Goal: Information Seeking & Learning: Learn about a topic

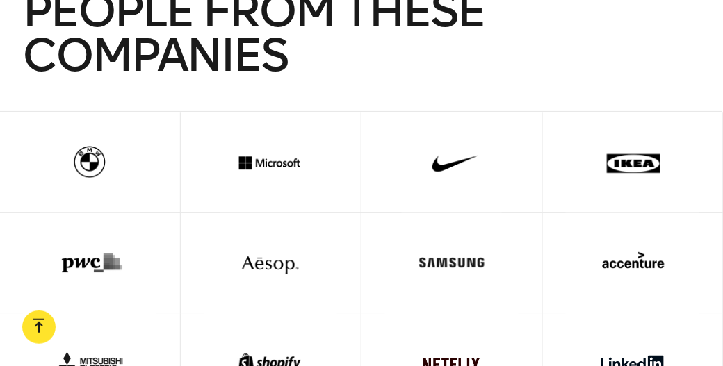
scroll to position [2876, 0]
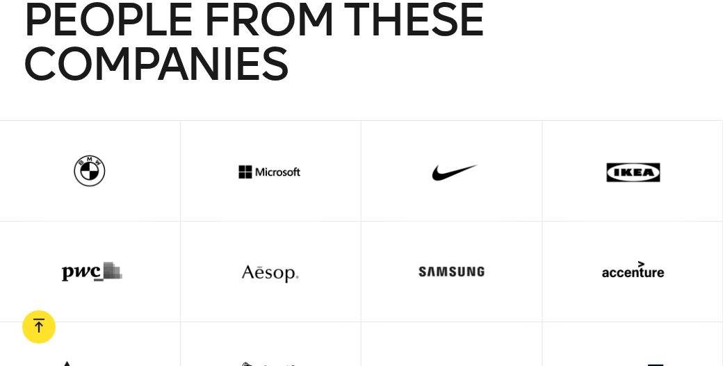
drag, startPoint x: 450, startPoint y: 184, endPoint x: 329, endPoint y: 136, distance: 130.1
click at [329, 136] on div at bounding box center [271, 171] width 136 height 100
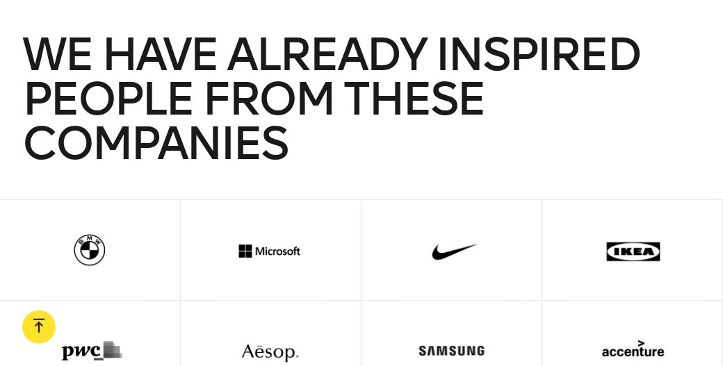
scroll to position [2807, 0]
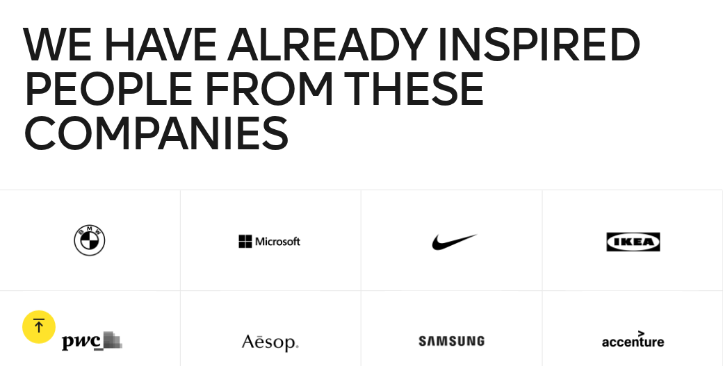
click at [87, 218] on div at bounding box center [90, 240] width 136 height 100
click at [281, 235] on div at bounding box center [271, 240] width 136 height 100
drag, startPoint x: 451, startPoint y: 225, endPoint x: 556, endPoint y: 224, distance: 105.0
click at [453, 225] on div at bounding box center [452, 240] width 136 height 100
click at [603, 224] on div at bounding box center [633, 240] width 136 height 100
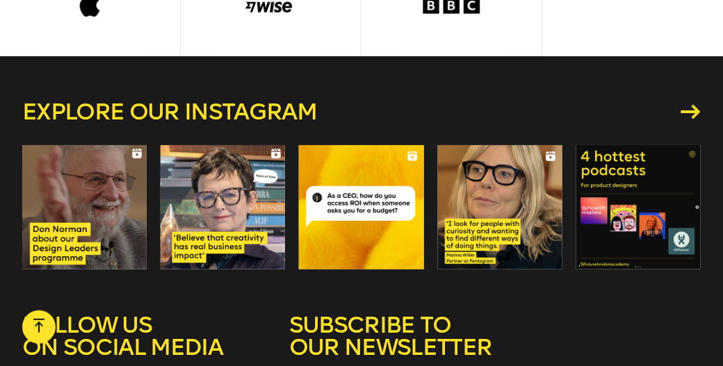
scroll to position [3363, 0]
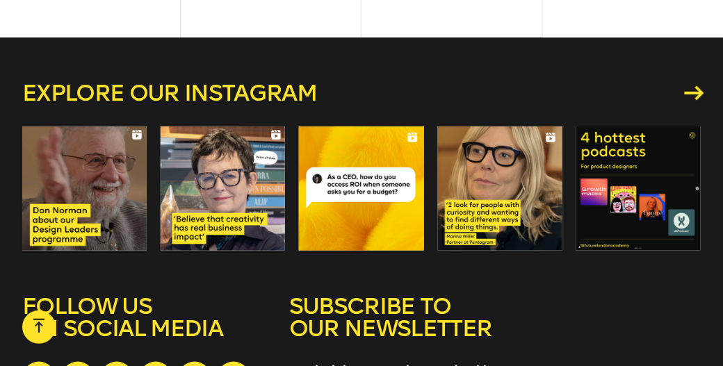
click at [689, 86] on icon at bounding box center [694, 93] width 19 height 15
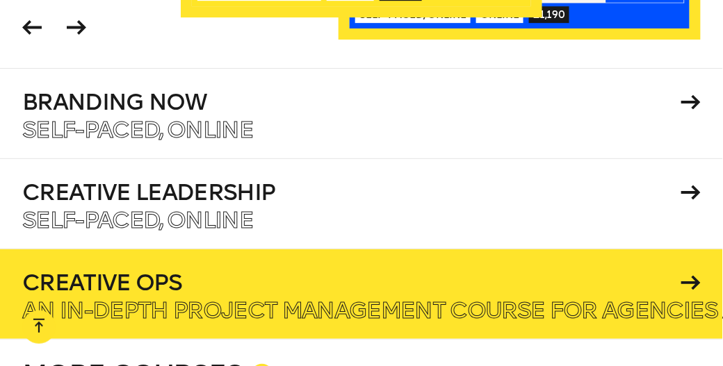
scroll to position [1988, 0]
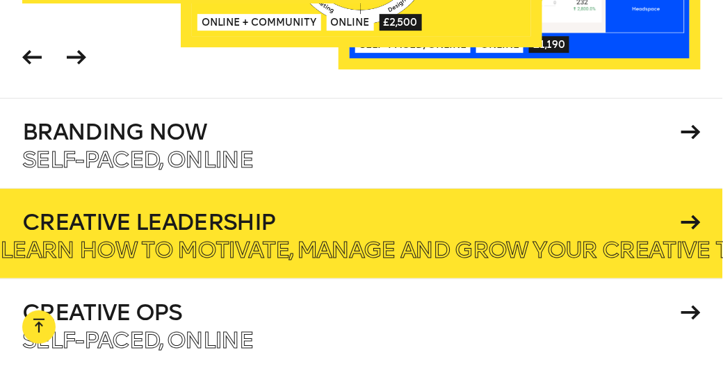
click at [425, 211] on h4 "Creative Leadership" at bounding box center [349, 222] width 654 height 22
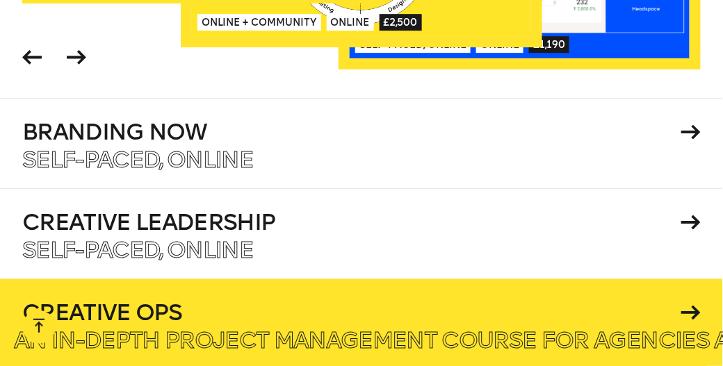
click at [319, 307] on div at bounding box center [361, 324] width 723 height 90
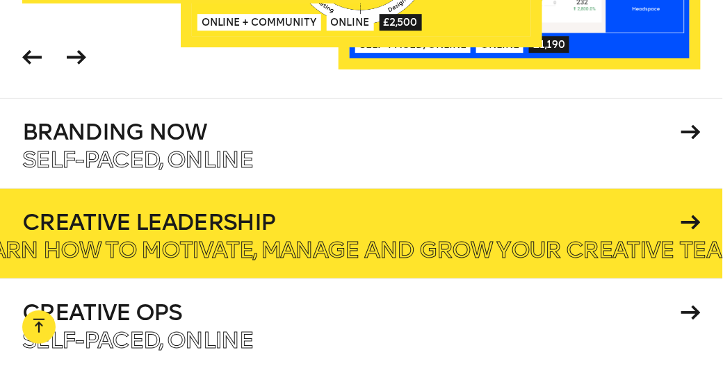
scroll to position [2127, 0]
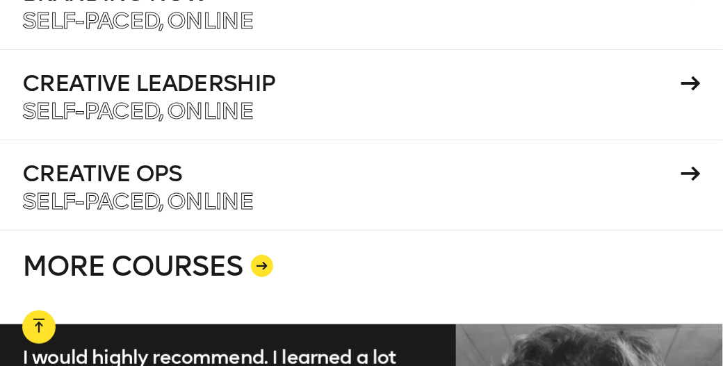
click at [232, 253] on link "MORE COURSES" at bounding box center [361, 277] width 678 height 95
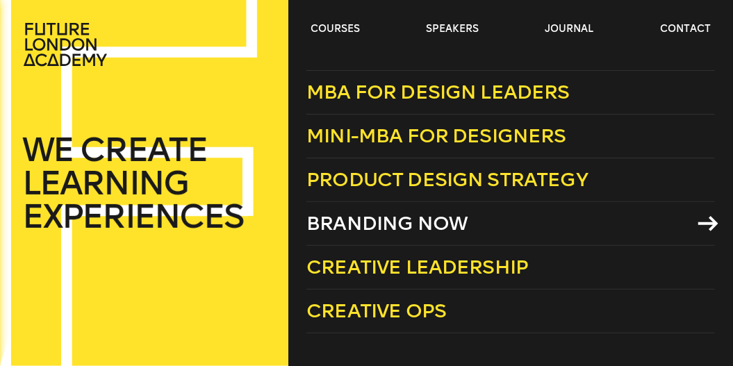
click at [456, 226] on span "Branding Now" at bounding box center [387, 223] width 161 height 23
